Goal: Information Seeking & Learning: Check status

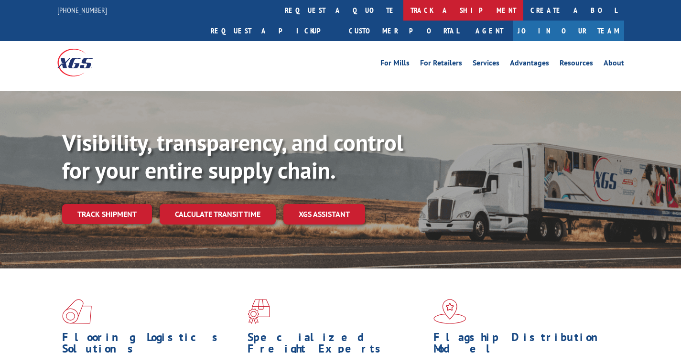
click at [403, 10] on link "track a shipment" at bounding box center [463, 10] width 120 height 21
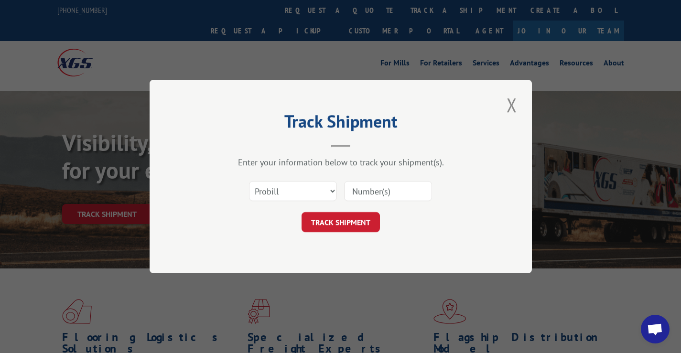
click at [355, 191] on input at bounding box center [388, 191] width 88 height 20
click at [268, 227] on div "TRACK SHIPMENT" at bounding box center [340, 222] width 287 height 20
click at [359, 191] on input at bounding box center [388, 191] width 88 height 20
click at [316, 244] on div "Track Shipment Enter your information below to track your shipment(s). Select c…" at bounding box center [340, 176] width 382 height 193
click at [371, 190] on input at bounding box center [388, 191] width 88 height 20
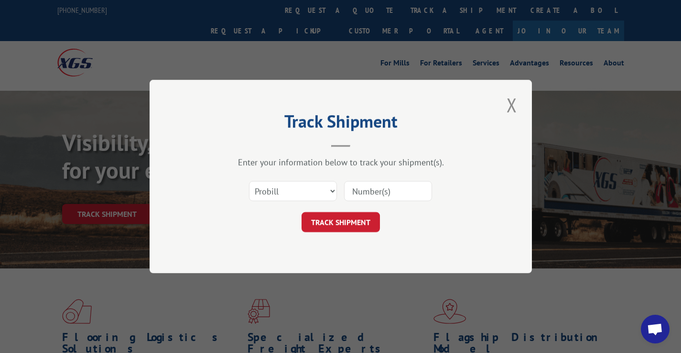
paste input "1144452"
type input "1144452"
click at [344, 223] on button "TRACK SHIPMENT" at bounding box center [340, 222] width 78 height 20
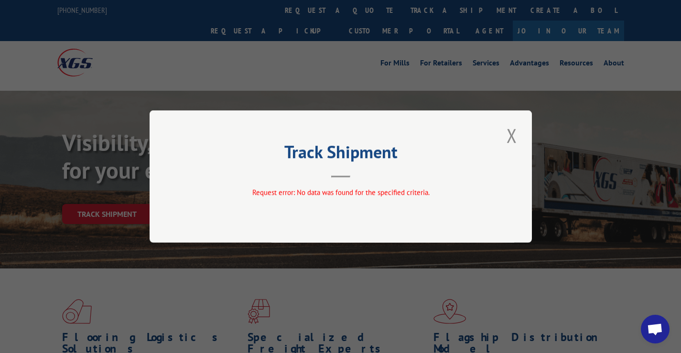
click at [511, 136] on button "Close modal" at bounding box center [511, 135] width 16 height 26
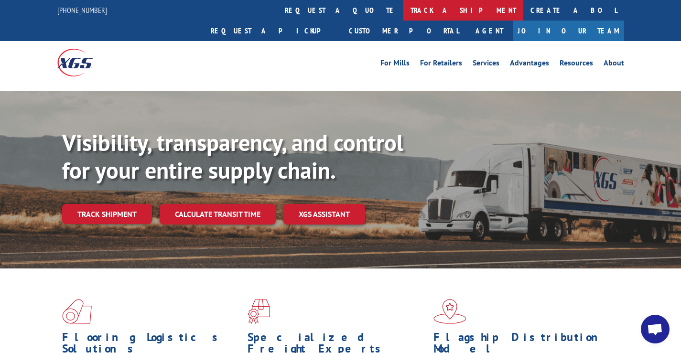
click at [403, 12] on link "track a shipment" at bounding box center [463, 10] width 120 height 21
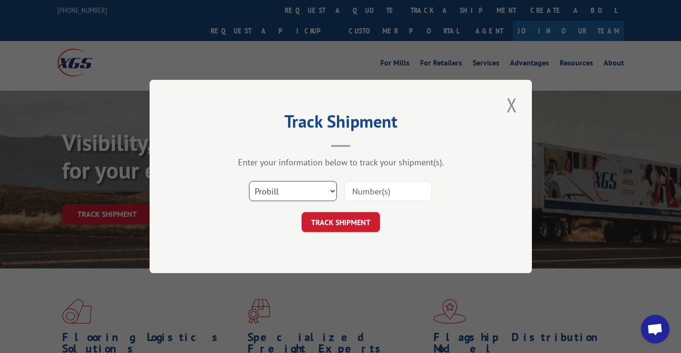
click at [322, 192] on select "Select category... Probill BOL PO" at bounding box center [293, 191] width 88 height 20
select select "po"
click at [249, 181] on select "Select category... Probill BOL PO" at bounding box center [293, 191] width 88 height 20
click at [364, 191] on input at bounding box center [388, 191] width 88 height 20
type input "g"
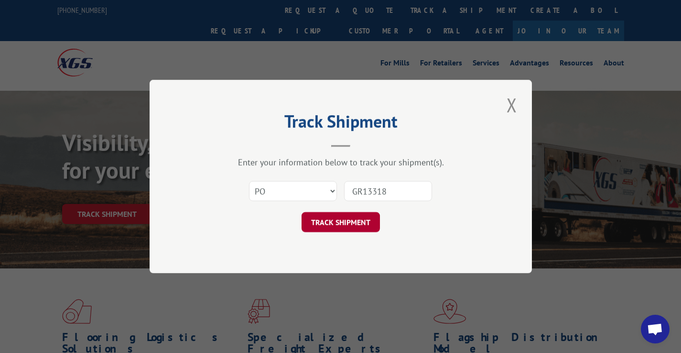
type input "GR13318"
click at [352, 216] on button "TRACK SHIPMENT" at bounding box center [340, 222] width 78 height 20
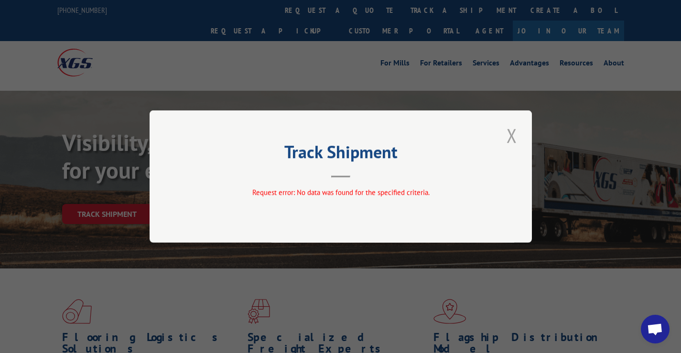
click at [515, 134] on button "Close modal" at bounding box center [511, 135] width 16 height 26
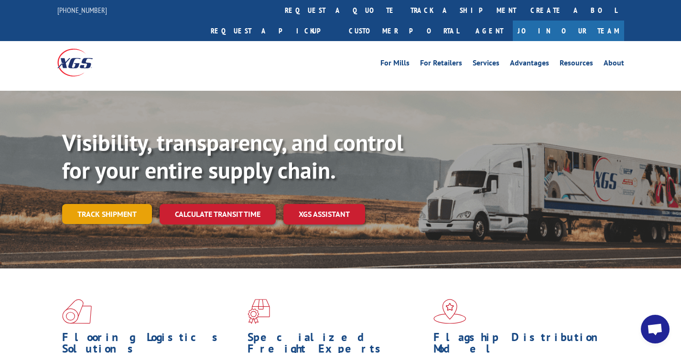
click at [129, 204] on link "Track shipment" at bounding box center [107, 214] width 90 height 20
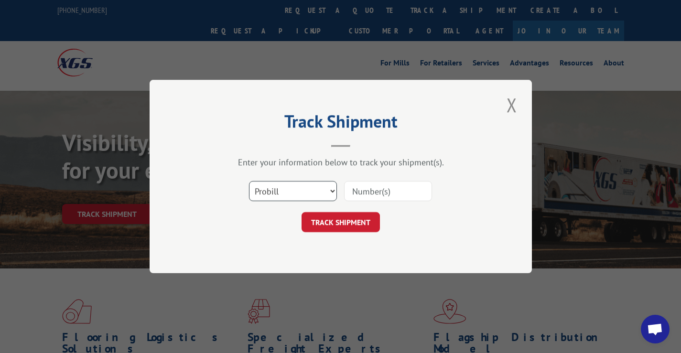
click at [307, 197] on select "Select category... Probill BOL PO" at bounding box center [293, 191] width 88 height 20
click at [249, 181] on select "Select category... Probill BOL PO" at bounding box center [293, 191] width 88 height 20
click at [291, 189] on select "Select category... Probill BOL PO" at bounding box center [293, 191] width 88 height 20
select select "bol"
click at [249, 181] on select "Select category... Probill BOL PO" at bounding box center [293, 191] width 88 height 20
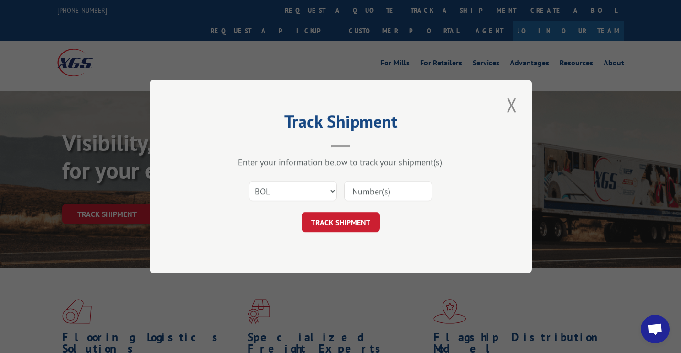
click at [354, 192] on input at bounding box center [388, 191] width 88 height 20
paste input "1144452"
type input "1144452"
click at [353, 220] on button "TRACK SHIPMENT" at bounding box center [340, 222] width 78 height 20
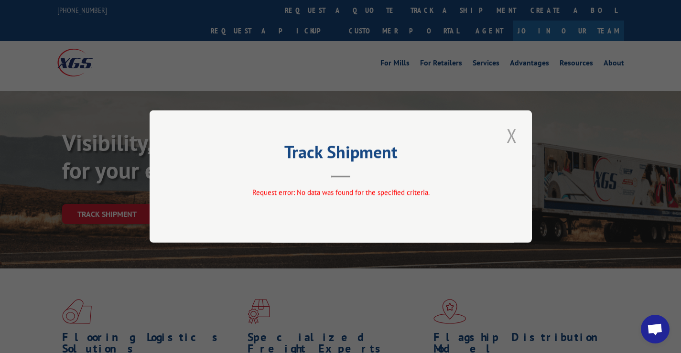
click at [511, 134] on button "Close modal" at bounding box center [511, 135] width 16 height 26
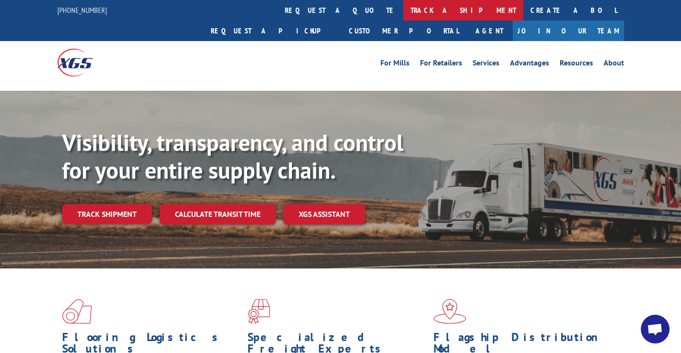
click at [403, 10] on link "track a shipment" at bounding box center [463, 10] width 120 height 21
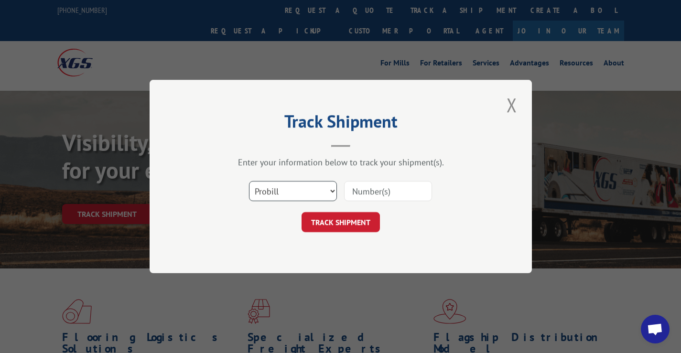
click at [305, 194] on select "Select category... Probill BOL PO" at bounding box center [293, 191] width 88 height 20
select select "bol"
click at [249, 181] on select "Select category... Probill BOL PO" at bounding box center [293, 191] width 88 height 20
click at [365, 189] on input at bounding box center [388, 191] width 88 height 20
type input "116818"
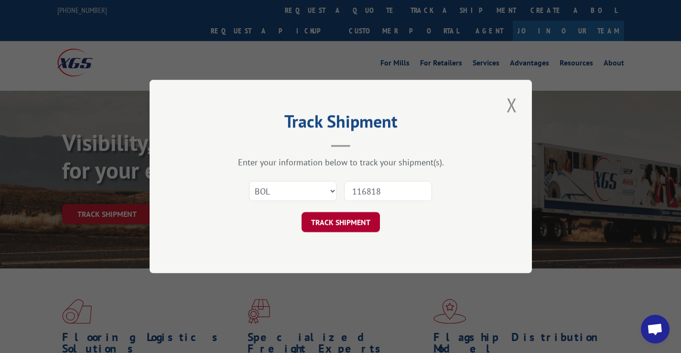
click at [345, 215] on button "TRACK SHIPMENT" at bounding box center [340, 222] width 78 height 20
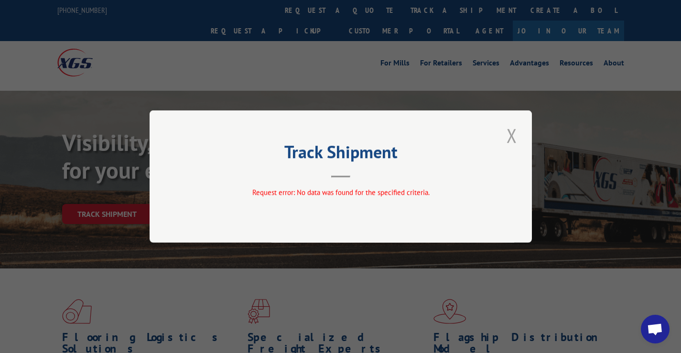
click at [511, 136] on button "Close modal" at bounding box center [511, 135] width 16 height 26
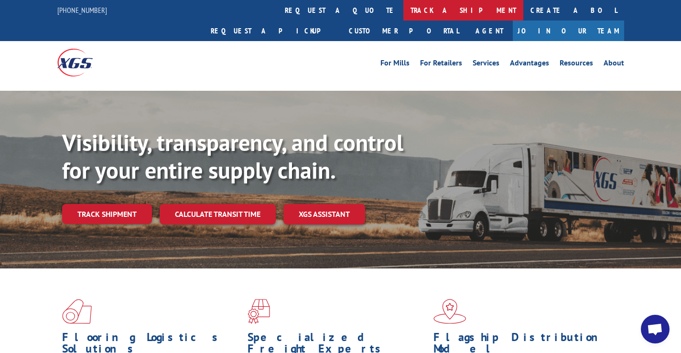
click at [403, 9] on link "track a shipment" at bounding box center [463, 10] width 120 height 21
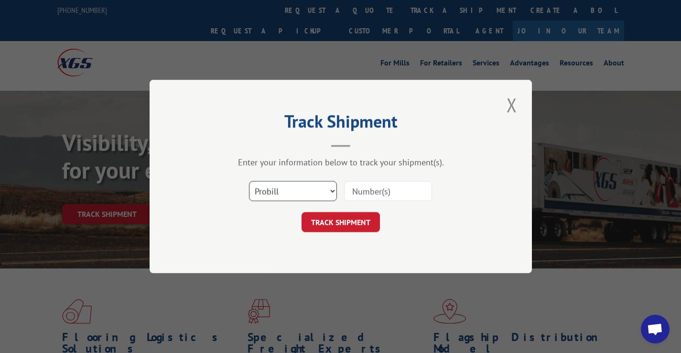
click at [325, 189] on select "Select category... Probill BOL PO" at bounding box center [293, 191] width 88 height 20
select select "bol"
click at [249, 181] on select "Select category... Probill BOL PO" at bounding box center [293, 191] width 88 height 20
click at [394, 194] on input at bounding box center [388, 191] width 88 height 20
type input "116818"
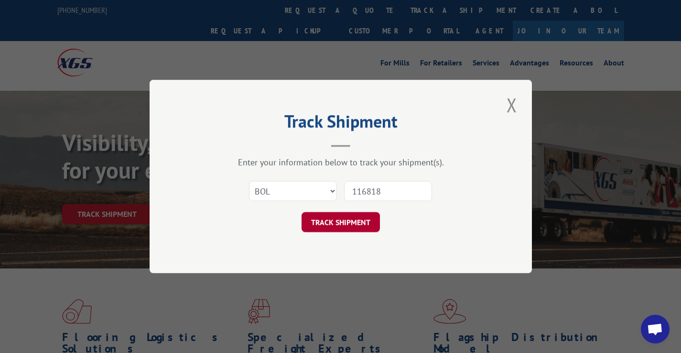
click at [317, 222] on button "TRACK SHIPMENT" at bounding box center [340, 222] width 78 height 20
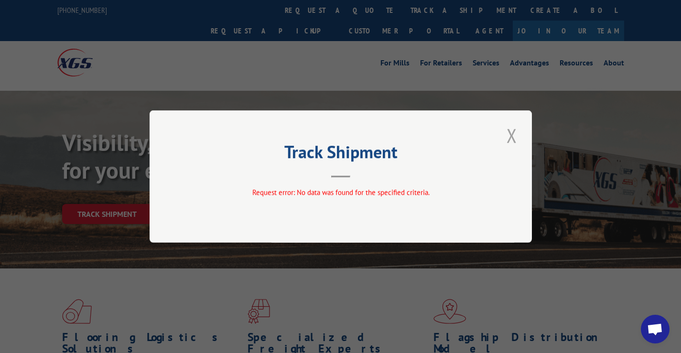
click at [516, 135] on button "Close modal" at bounding box center [511, 135] width 16 height 26
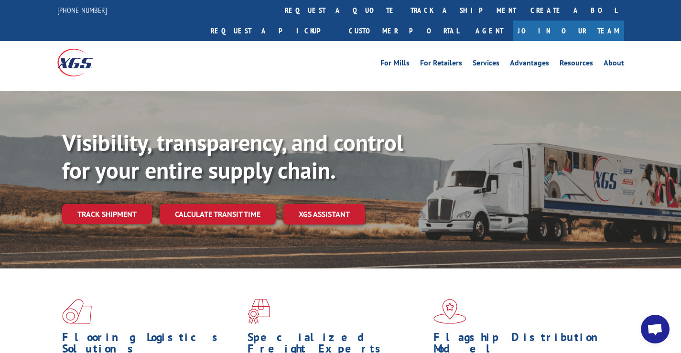
scroll to position [48, 0]
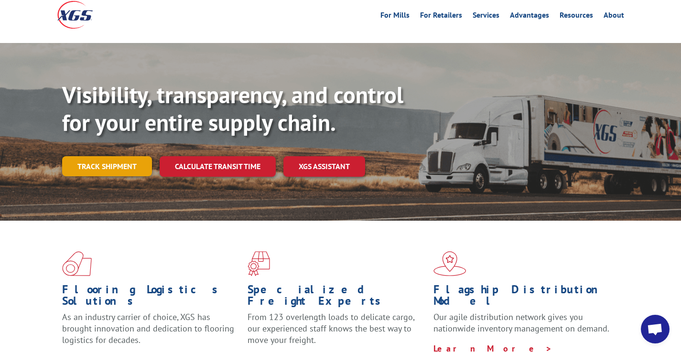
click at [131, 156] on link "Track shipment" at bounding box center [107, 166] width 90 height 20
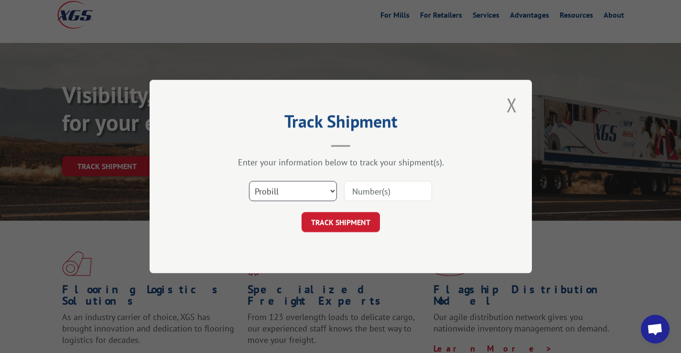
click at [304, 187] on select "Select category... Probill BOL PO" at bounding box center [293, 191] width 88 height 20
select select "po"
click at [249, 181] on select "Select category... Probill BOL PO" at bounding box center [293, 191] width 88 height 20
drag, startPoint x: 365, startPoint y: 192, endPoint x: 362, endPoint y: 187, distance: 5.6
click at [365, 192] on input at bounding box center [388, 191] width 88 height 20
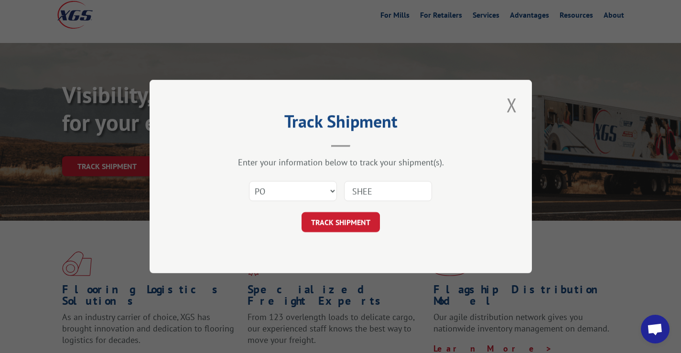
type input "SHEEN"
click button "TRACK SHIPMENT" at bounding box center [340, 222] width 78 height 20
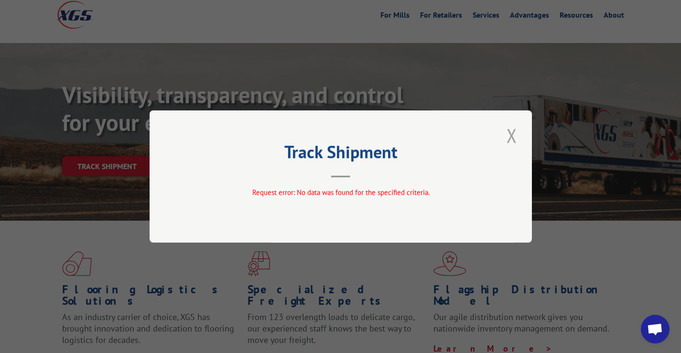
click at [510, 133] on button "Close modal" at bounding box center [511, 135] width 16 height 26
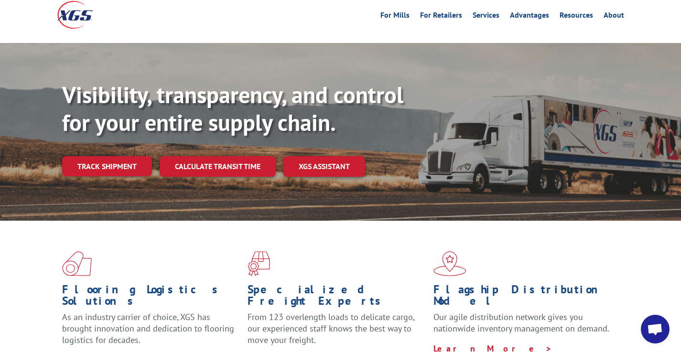
scroll to position [0, 0]
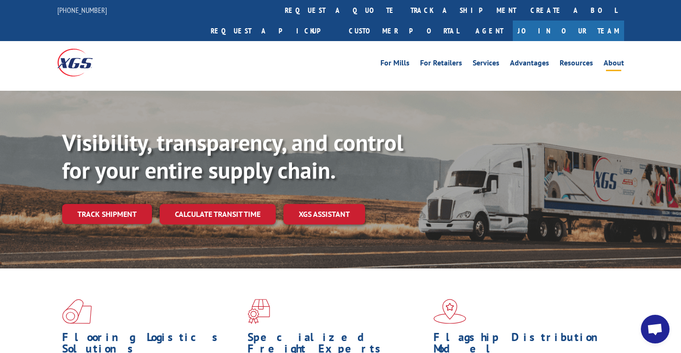
click at [619, 59] on link "About" at bounding box center [613, 64] width 21 height 11
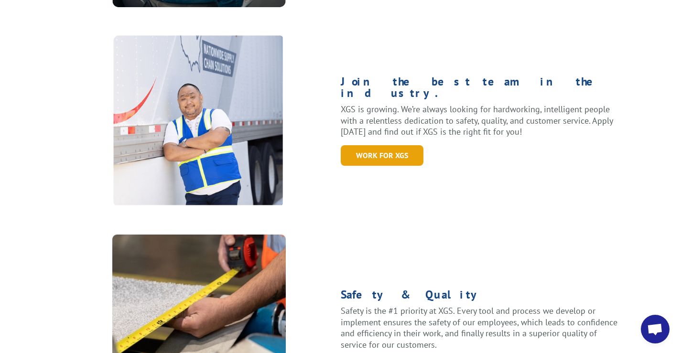
scroll to position [334, 0]
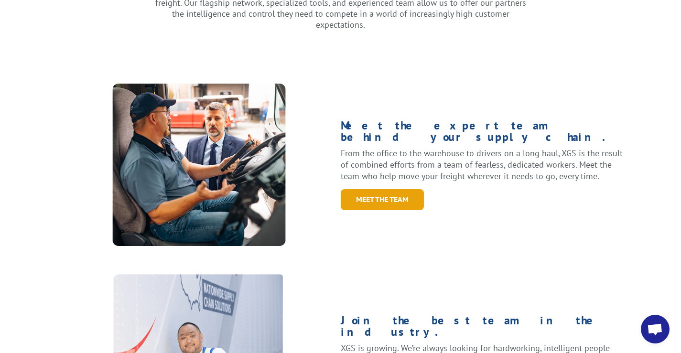
click at [409, 189] on link "Meet the Team" at bounding box center [381, 199] width 83 height 21
